Goal: Task Accomplishment & Management: Manage account settings

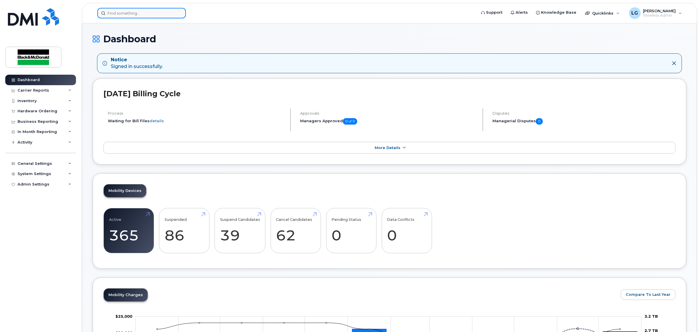
click at [126, 16] on input at bounding box center [141, 13] width 89 height 11
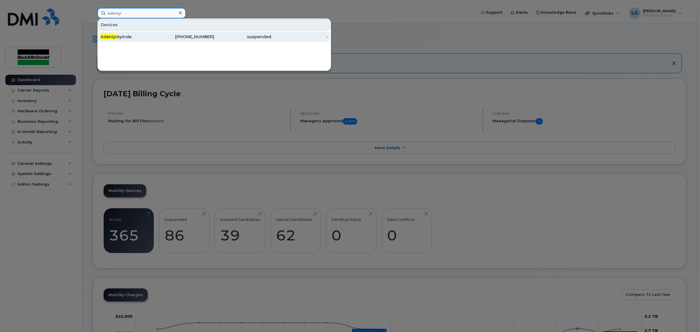
type input "adeniyi"
click at [202, 37] on div "343-630-0027" at bounding box center [185, 37] width 57 height 6
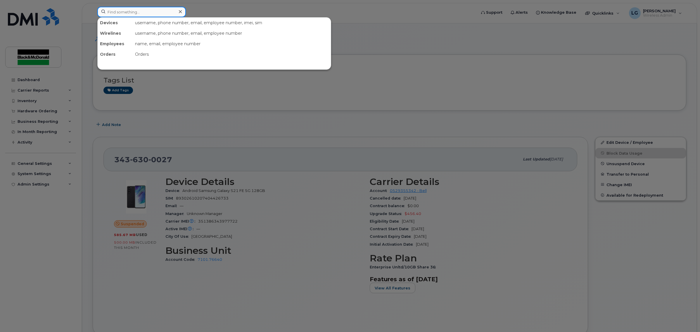
click at [137, 11] on input at bounding box center [141, 12] width 89 height 11
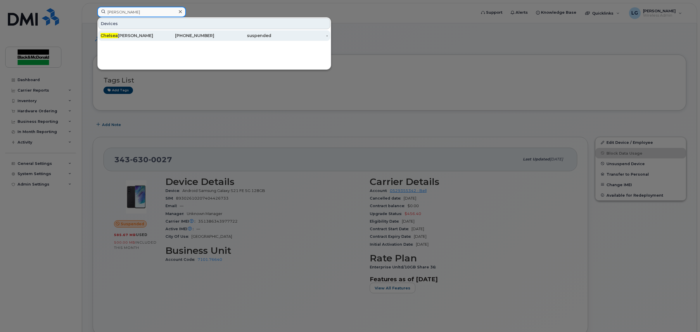
type input "chelsea"
click at [223, 34] on div "suspended" at bounding box center [242, 36] width 57 height 6
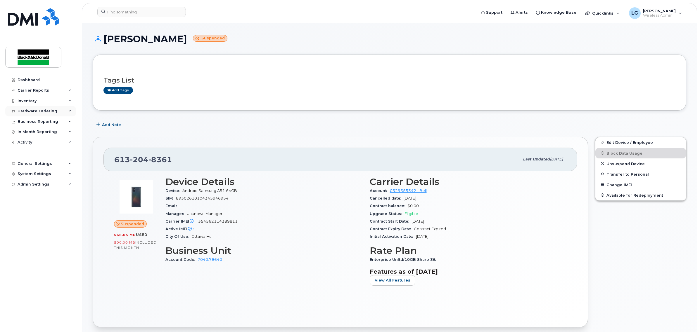
click at [46, 115] on div "Hardware Ordering" at bounding box center [40, 111] width 71 height 11
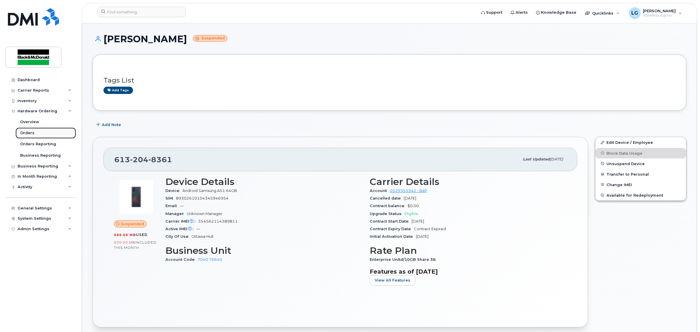
click at [41, 130] on link "Orders" at bounding box center [45, 133] width 60 height 11
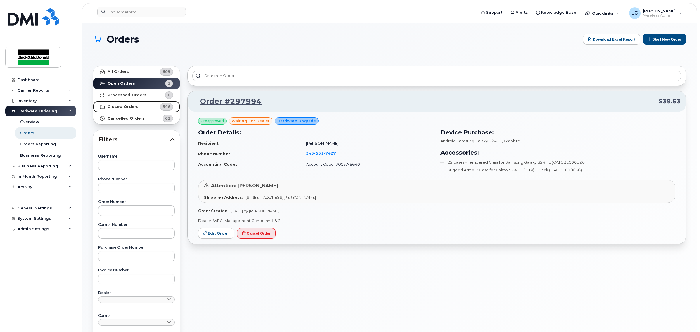
click at [129, 105] on strong "Closed Orders" at bounding box center [123, 107] width 31 height 5
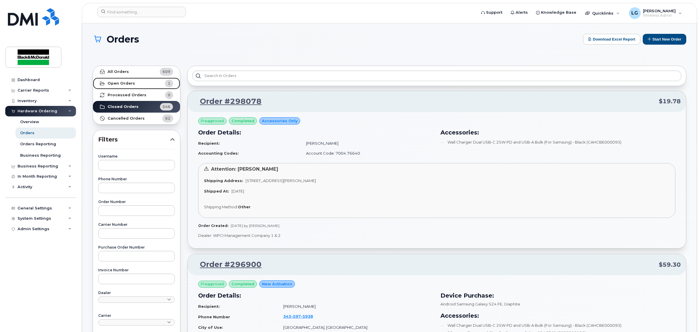
click at [125, 82] on strong "Open Orders" at bounding box center [121, 83] width 27 height 5
